Goal: Task Accomplishment & Management: Manage account settings

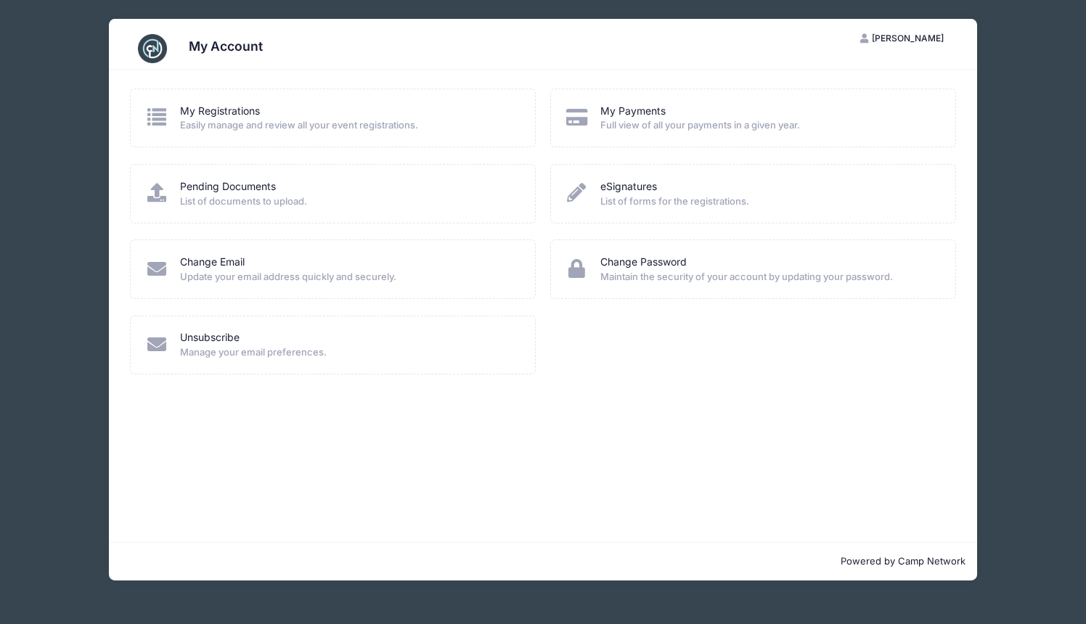
click at [598, 116] on div "My Payments Full view of all your payments in a given year." at bounding box center [753, 118] width 376 height 29
click at [619, 115] on link "My Payments" at bounding box center [633, 111] width 65 height 15
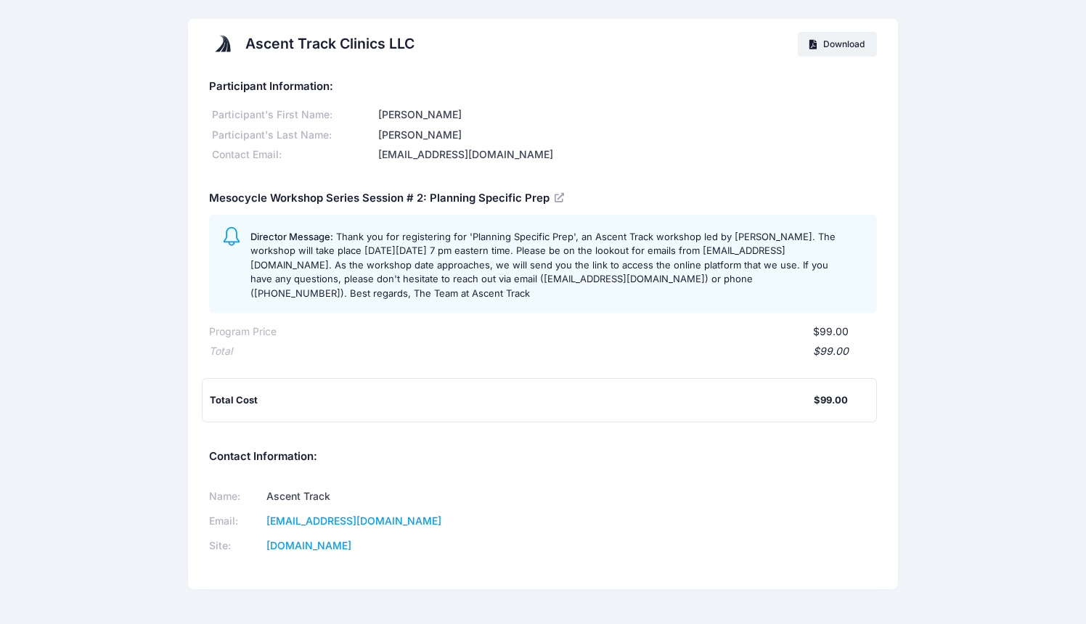
click at [654, 58] on div "Ascent Track Clinics LLC Download" at bounding box center [543, 44] width 710 height 51
click at [728, 312] on div "Director Message: Thank you for registering for 'Planning Specific Prep', an As…" at bounding box center [542, 264] width 667 height 98
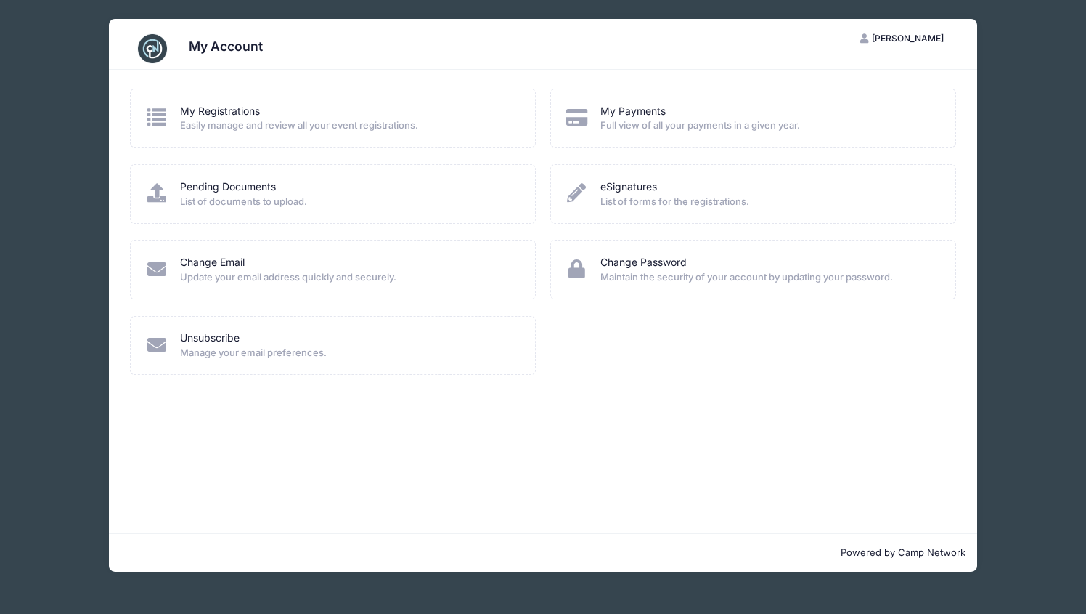
click at [529, 28] on div "My Account" at bounding box center [543, 44] width 869 height 51
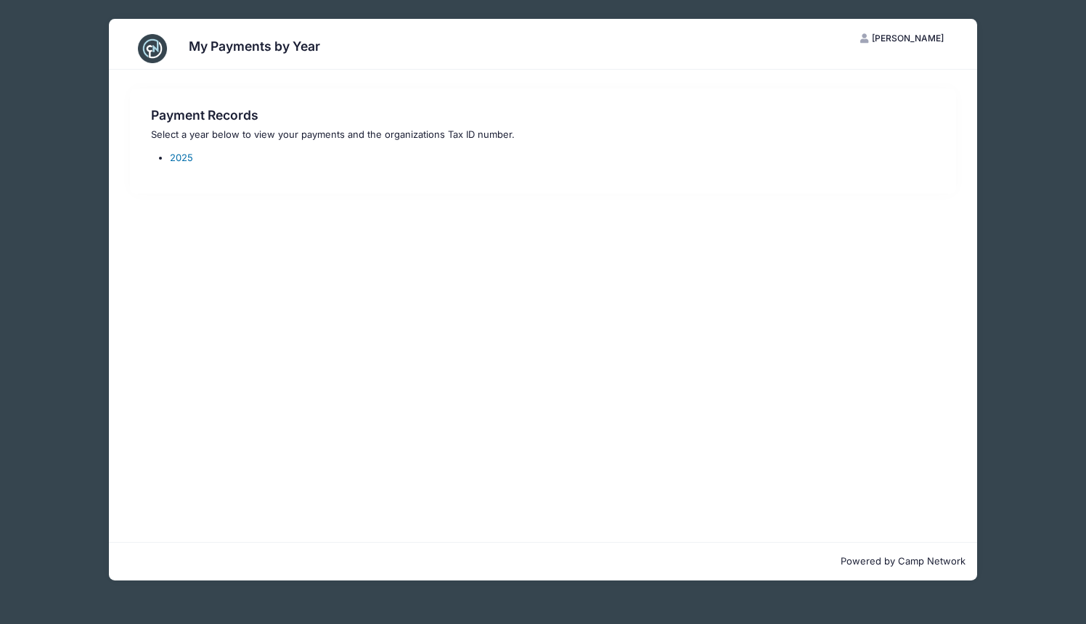
click at [184, 156] on link "2025" at bounding box center [181, 158] width 23 height 12
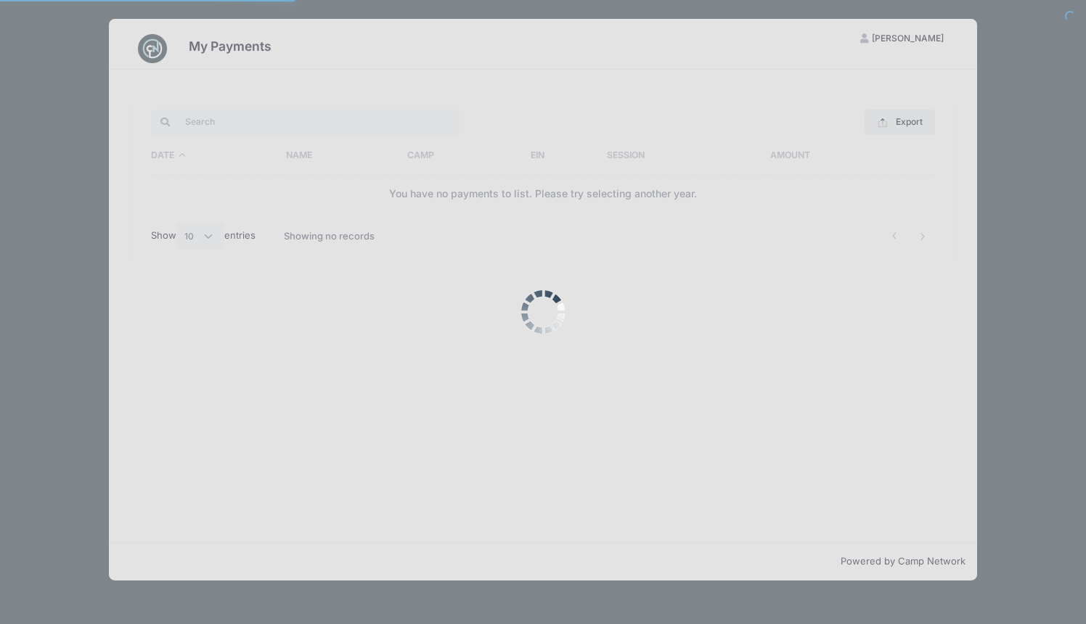
select select "10"
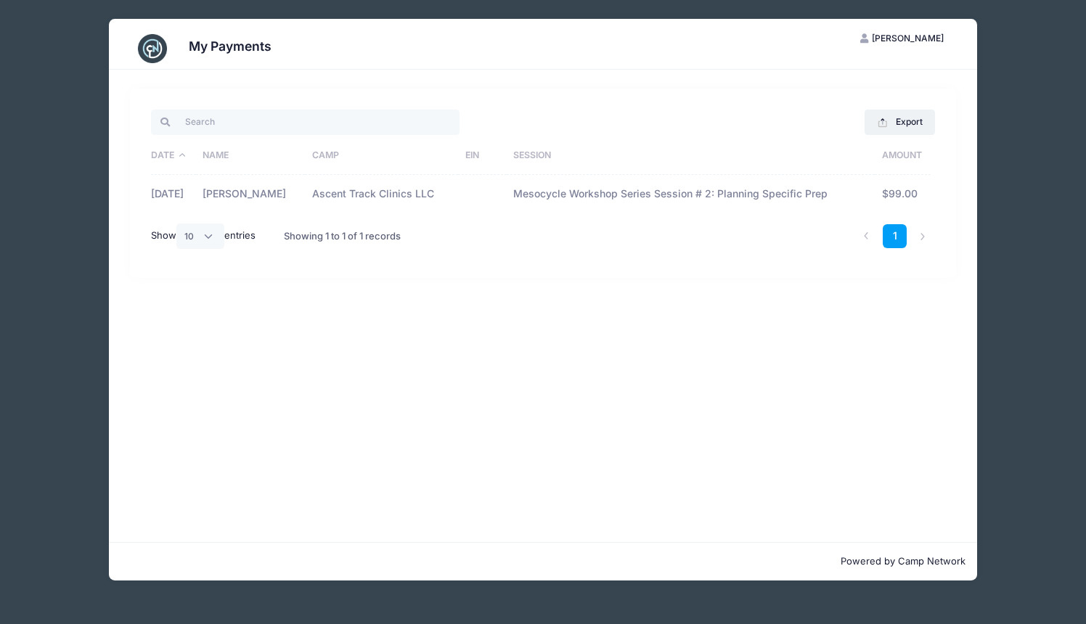
click at [691, 88] on div "Export Excel CSV Print Date Name Camp EIN Session Amount 09/28/2025 Godfrey Jam…" at bounding box center [543, 306] width 869 height 473
click at [938, 118] on div "Export Excel CSV Print" at bounding box center [742, 122] width 399 height 30
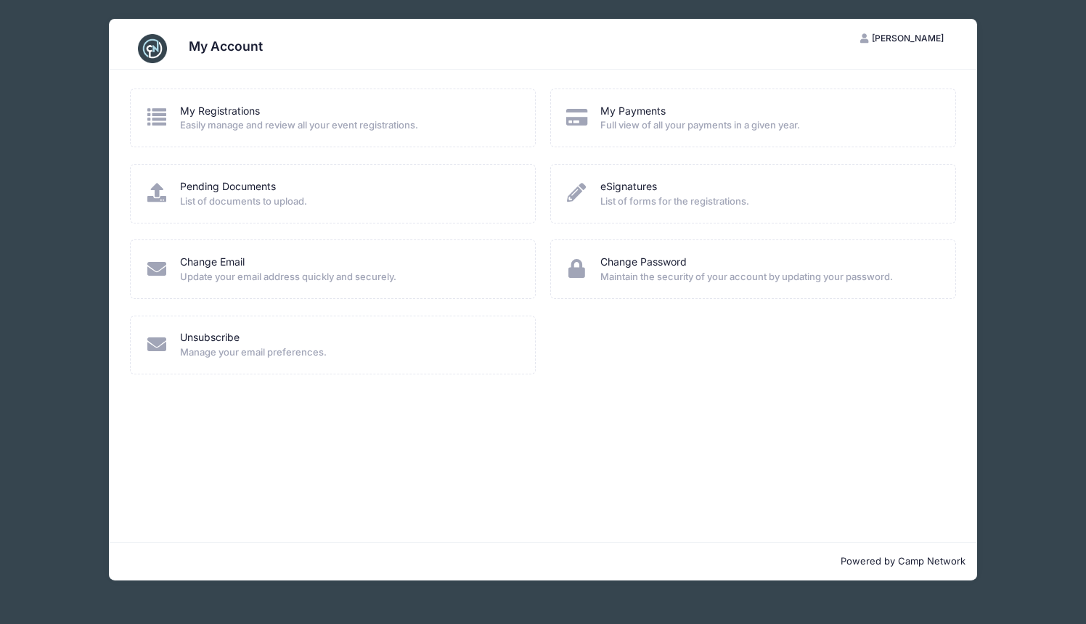
click at [1037, 89] on div "My Account GJ [PERSON_NAME] My Account Logout My Registrations Easily manage an…" at bounding box center [543, 300] width 1043 height 600
